Goal: Task Accomplishment & Management: Use online tool/utility

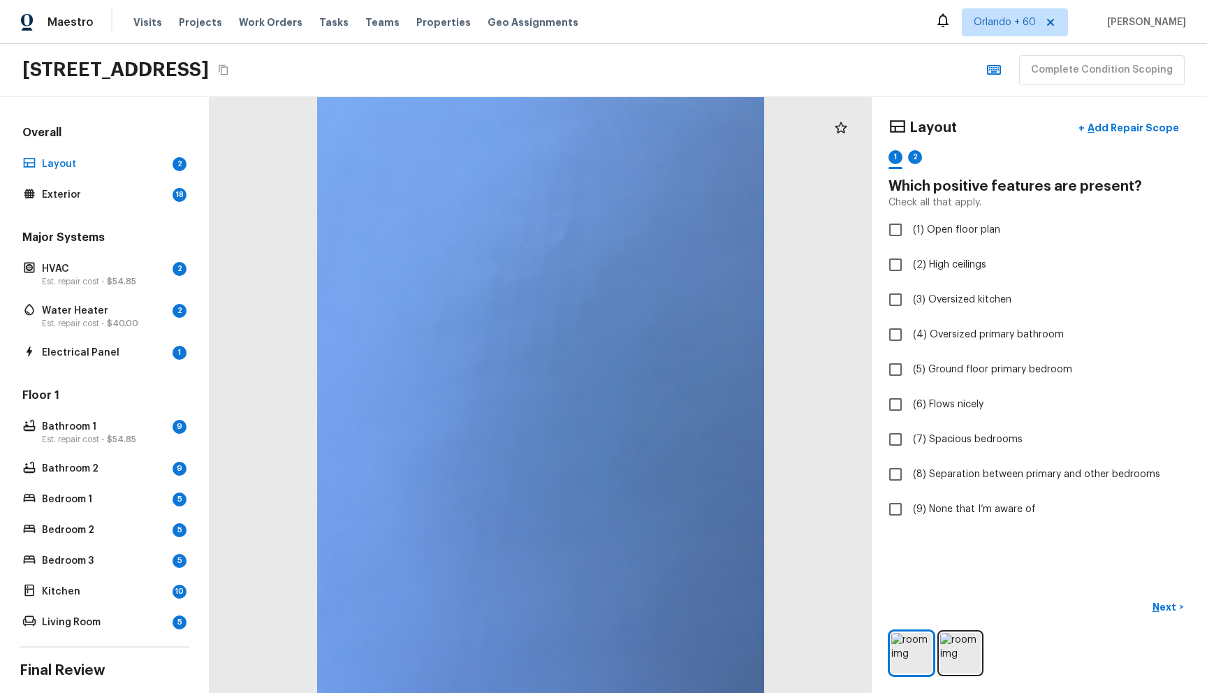
click at [792, 75] on div "1075 S Clifpark Cir, Anaheim, CA 92805 Complete Condition Scoping" at bounding box center [603, 70] width 1207 height 53
